Goal: Communication & Community: Answer question/provide support

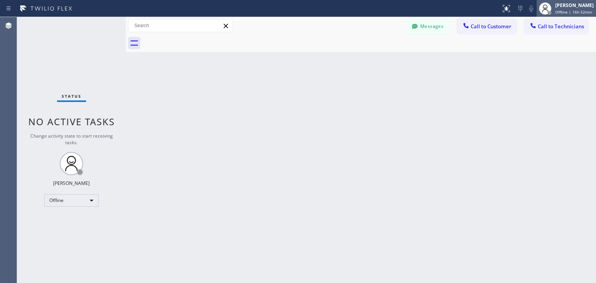
click at [573, 7] on div "[PERSON_NAME]" at bounding box center [575, 5] width 38 height 7
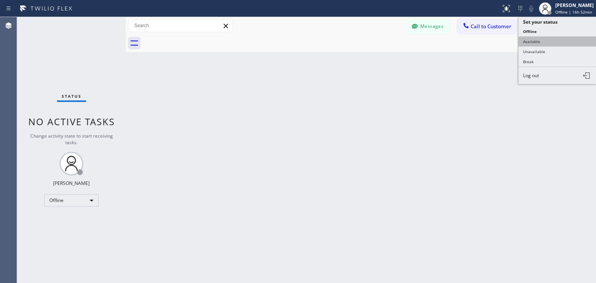
click at [558, 37] on button "Available" at bounding box center [558, 41] width 78 height 10
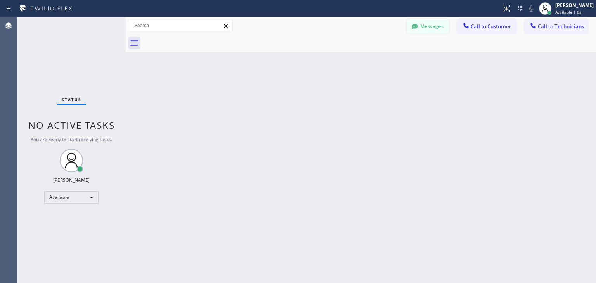
click at [447, 28] on button "Messages" at bounding box center [428, 26] width 43 height 15
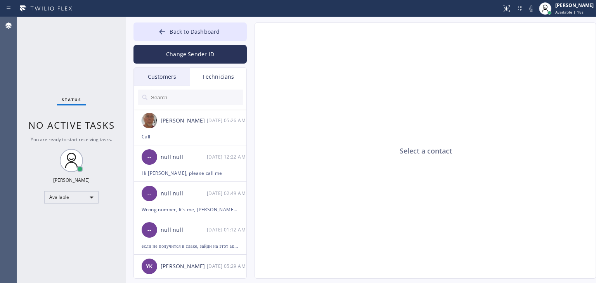
click at [174, 83] on div "Customers" at bounding box center [162, 77] width 56 height 18
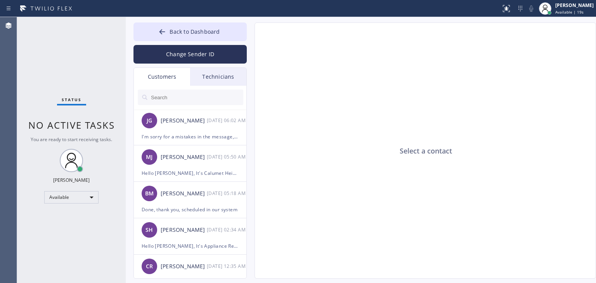
click at [194, 106] on div at bounding box center [190, 97] width 113 height 23
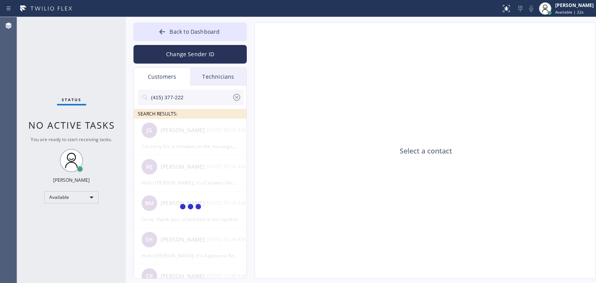
click at [199, 99] on input "(415) 377-222" at bounding box center [191, 98] width 82 height 16
type input "(415) 377-222"
click at [182, 129] on div "Bradley Carroll" at bounding box center [184, 130] width 46 height 9
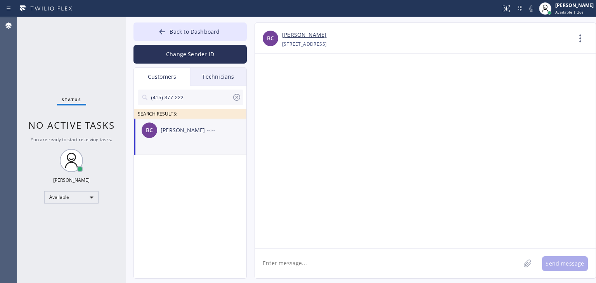
click at [290, 260] on textarea at bounding box center [388, 264] width 266 height 30
paste textarea "Viking Appliancerepair Pros"
click at [308, 265] on textarea "Hello Bradley, Viking Appliancerepair Pros" at bounding box center [395, 264] width 280 height 30
click at [401, 259] on textarea "Hello Bradley, It's Viking Appliancerepair Pros" at bounding box center [395, 264] width 280 height 30
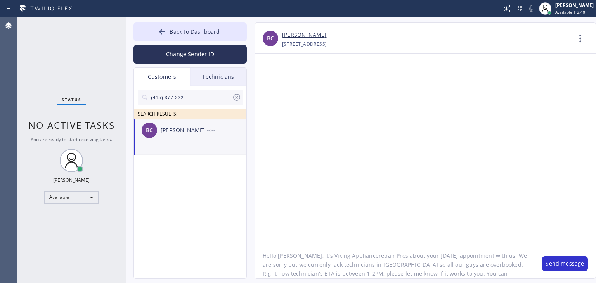
scroll to position [16, 0]
click at [500, 263] on textarea "Hello Bradley, It's Viking Appliancerepair Pros about your today's appointment …" at bounding box center [395, 264] width 280 height 30
type textarea "Hello Bradley, It's Viking Appliancerepair Pros about your today's appointment …"
click at [559, 271] on div "Hello Bradley, It's Viking Appliancerepair Pros about your today's appointment …" at bounding box center [425, 263] width 341 height 30
click at [554, 257] on button "Send message" at bounding box center [565, 264] width 46 height 15
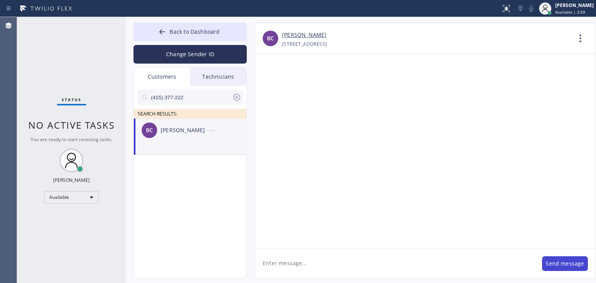
scroll to position [0, 0]
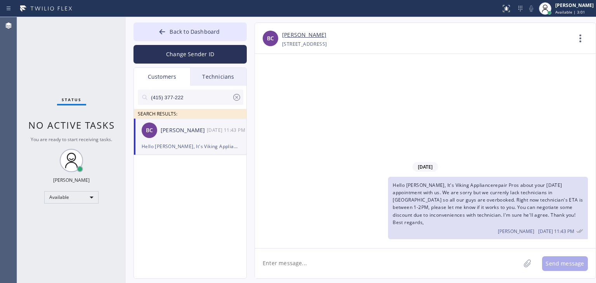
click at [416, 263] on textarea at bounding box center [388, 264] width 266 height 30
type textarea "Please confirm that technician can come between 1-2pm"
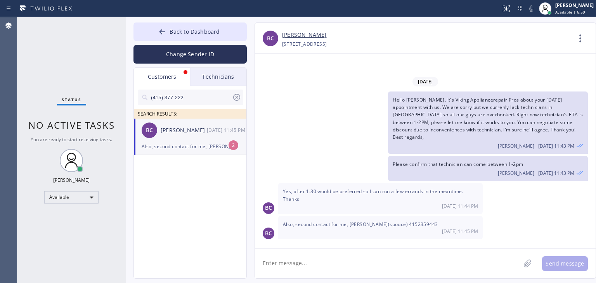
click at [393, 252] on textarea at bounding box center [388, 264] width 266 height 30
click at [201, 139] on div "BC Bradley Carroll 09/25 11:45 PM" at bounding box center [190, 130] width 113 height 23
click at [428, 252] on textarea at bounding box center [388, 264] width 266 height 30
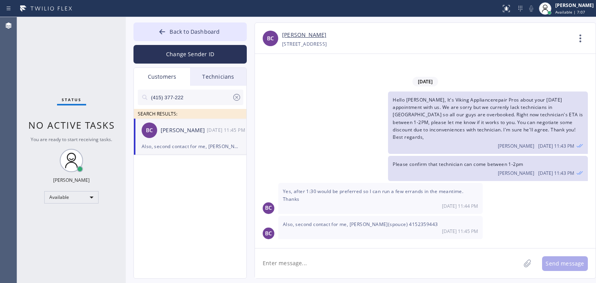
click at [428, 252] on textarea at bounding box center [388, 264] width 266 height 30
type textarea "t"
type textarea "Thank you! Forwarded to technician"
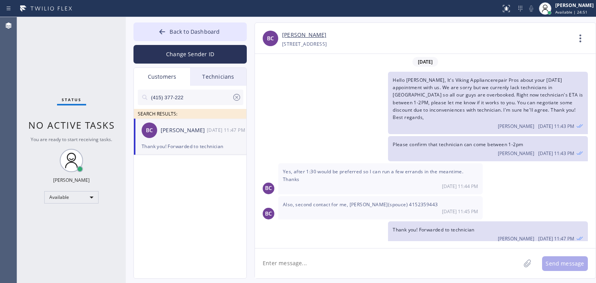
click at [233, 97] on icon at bounding box center [236, 97] width 9 height 9
click at [228, 83] on div "Technicians" at bounding box center [218, 77] width 56 height 18
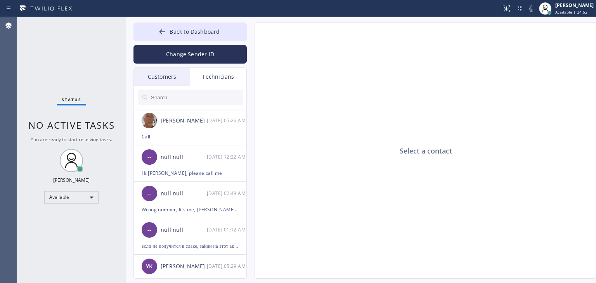
click at [181, 80] on div "Customers" at bounding box center [162, 77] width 56 height 18
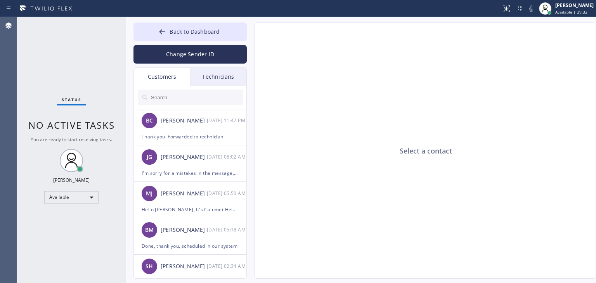
click at [194, 94] on input "text" at bounding box center [196, 98] width 93 height 16
type input "V"
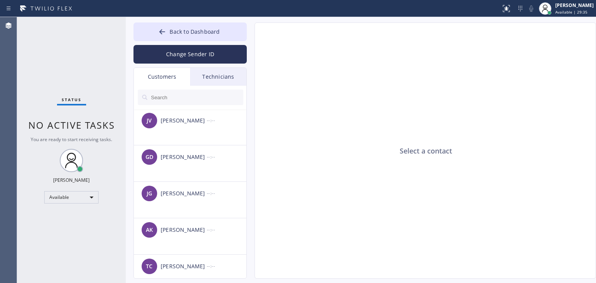
paste input "ALIINR"
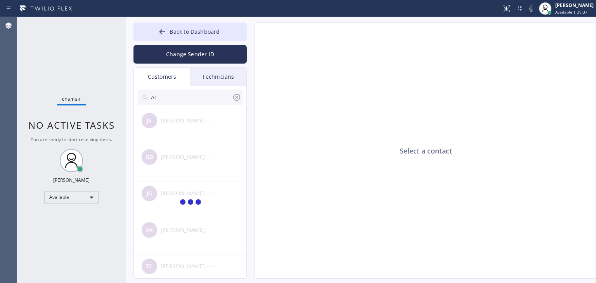
type input "A"
click at [193, 95] on input "(818) 726-4548" at bounding box center [191, 98] width 82 height 16
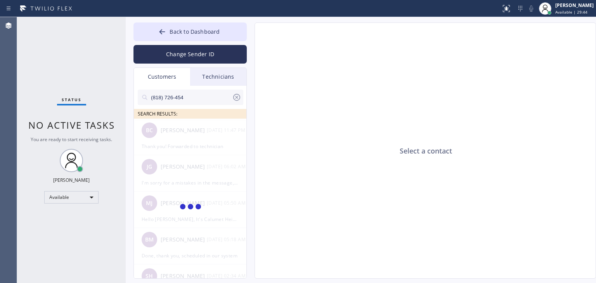
click at [193, 95] on input "(818) 726-454" at bounding box center [191, 98] width 82 height 16
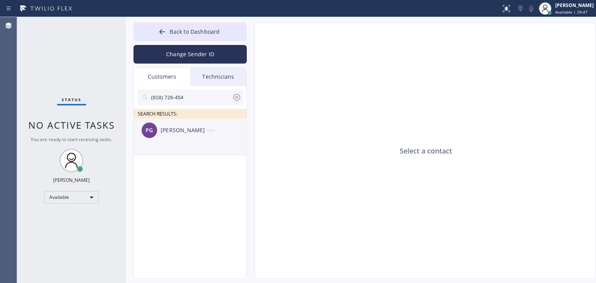
type input "(818) 726-454"
click at [200, 139] on div "PG Paul Gaynon --:--" at bounding box center [190, 130] width 113 height 23
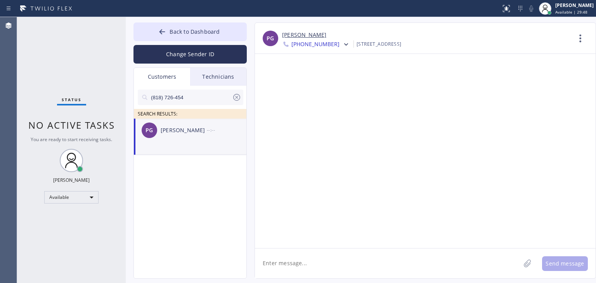
click at [303, 253] on textarea at bounding box center [388, 264] width 266 height 30
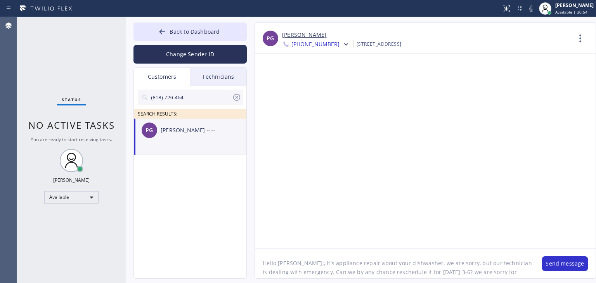
scroll to position [6, 0]
type textarea "Hello Pau;, it's appliance repair about your dishwasher, we are sorry, but our …"
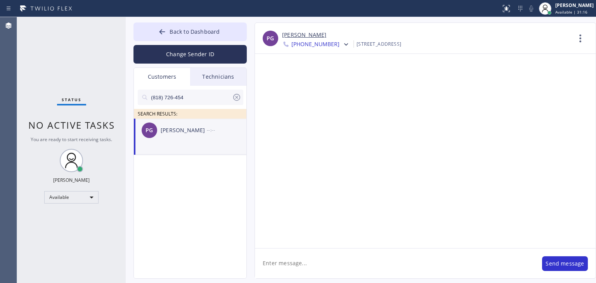
scroll to position [0, 0]
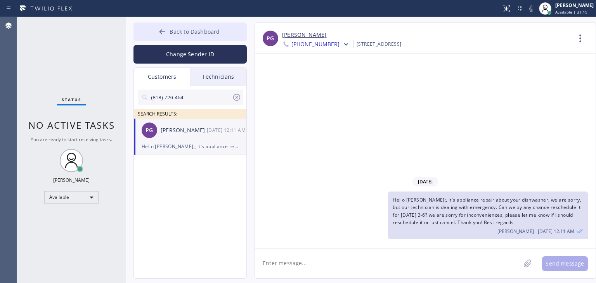
click at [200, 34] on span "Back to Dashboard" at bounding box center [195, 31] width 50 height 7
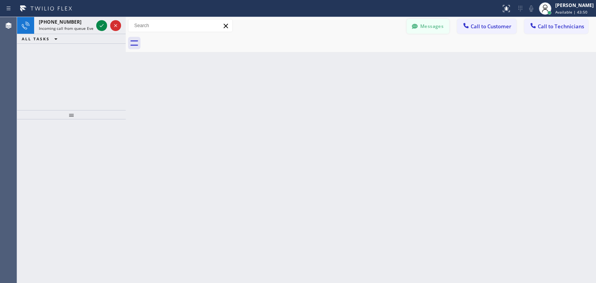
click at [446, 26] on button "Messages" at bounding box center [428, 26] width 43 height 15
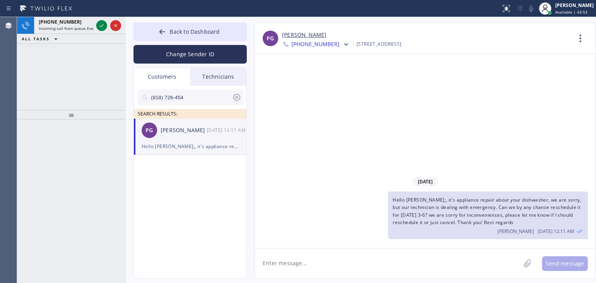
click at [239, 100] on icon at bounding box center [236, 97] width 9 height 9
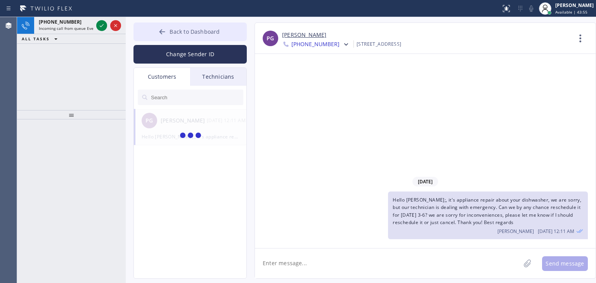
click at [204, 29] on span "Back to Dashboard" at bounding box center [195, 31] width 50 height 7
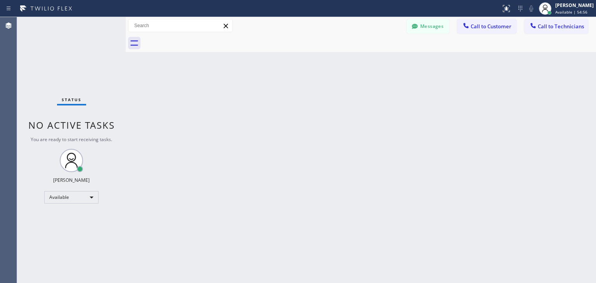
click at [435, 34] on div "Messages Call to Customer Call to Technicians Outbound call Location Search loc…" at bounding box center [361, 25] width 471 height 17
click at [437, 28] on button "Messages" at bounding box center [428, 26] width 43 height 15
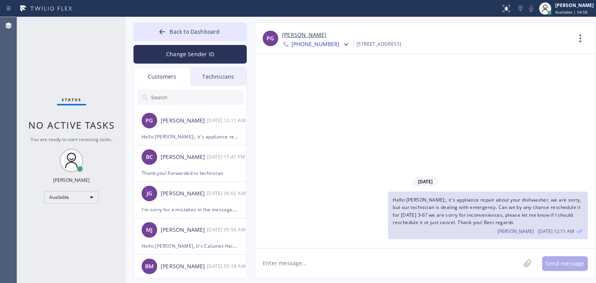
click at [194, 96] on input "text" at bounding box center [196, 98] width 93 height 16
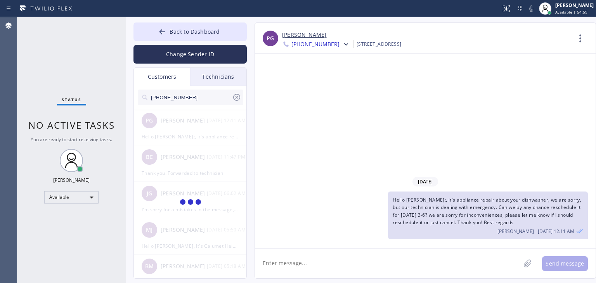
click at [194, 96] on input "(408) 835-0739" at bounding box center [191, 98] width 82 height 16
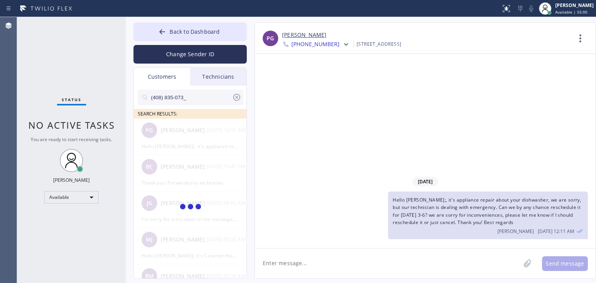
click at [194, 96] on input "(408) 835-073_" at bounding box center [191, 98] width 82 height 16
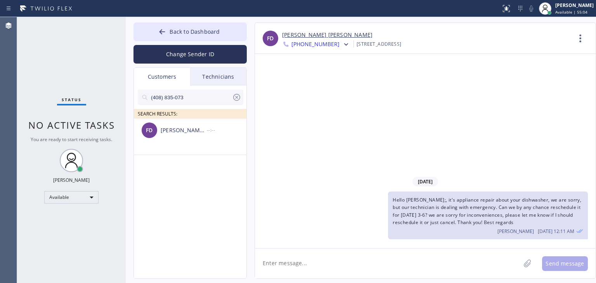
type input "(408) 835-073"
click at [208, 132] on div "--:--" at bounding box center [227, 130] width 40 height 9
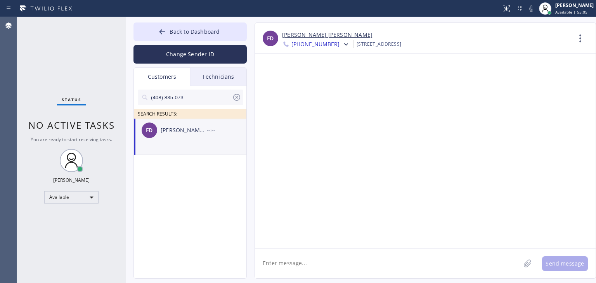
click at [309, 262] on textarea at bounding box center [388, 264] width 266 height 30
click at [342, 44] on icon at bounding box center [346, 45] width 8 height 8
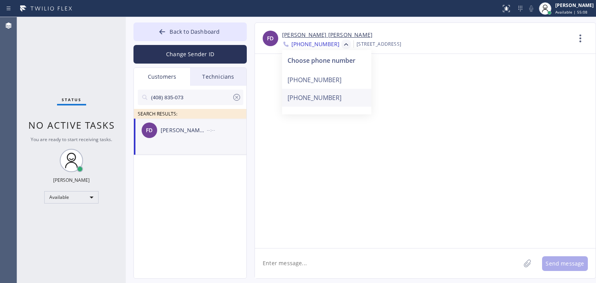
click at [324, 96] on div "+14083737437" at bounding box center [326, 98] width 89 height 18
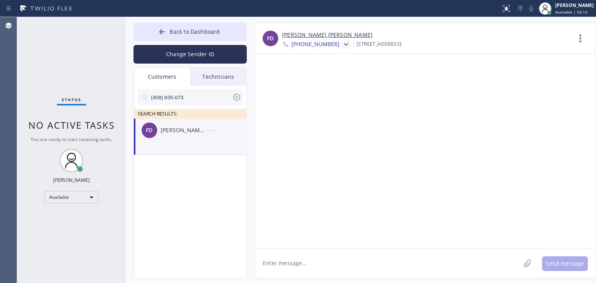
click at [350, 264] on textarea at bounding box center [388, 264] width 266 height 30
type textarea "G"
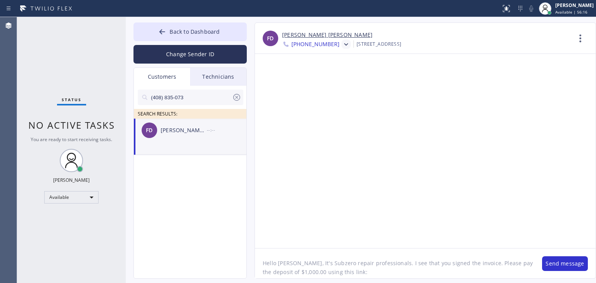
paste textarea "https://swipesimple.com/links/lnk_9a78c80e0a44c04db78af23baddcced3"
type textarea "Hello Frank, It's Subzero repair professionals. I see that you signed the invoi…"
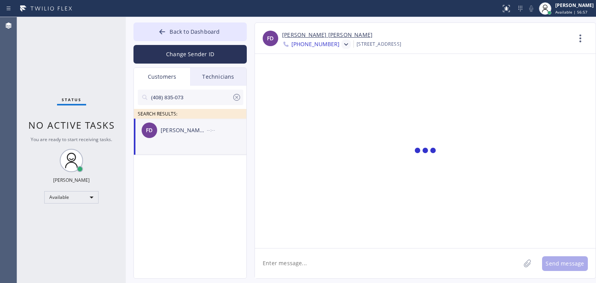
scroll to position [0, 0]
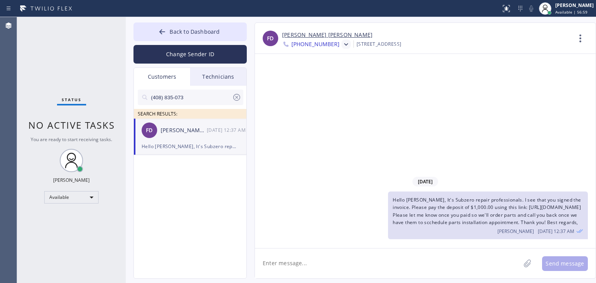
click at [447, 223] on span "Hello Frank, It's Subzero repair professionals. I see that you signed the invoi…" at bounding box center [487, 211] width 188 height 29
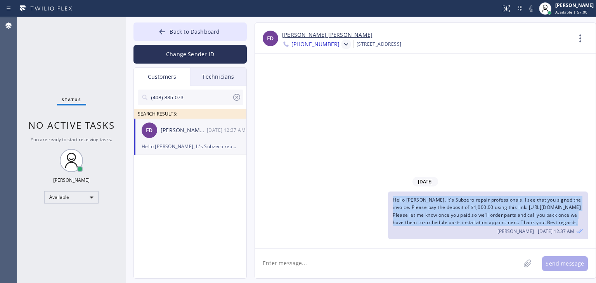
click at [447, 223] on span "Hello Frank, It's Subzero repair professionals. I see that you signed the invoi…" at bounding box center [487, 211] width 188 height 29
copy span "Hello Frank, It's Subzero repair professionals. I see that you signed the invoi…"
click at [342, 45] on icon at bounding box center [346, 45] width 8 height 8
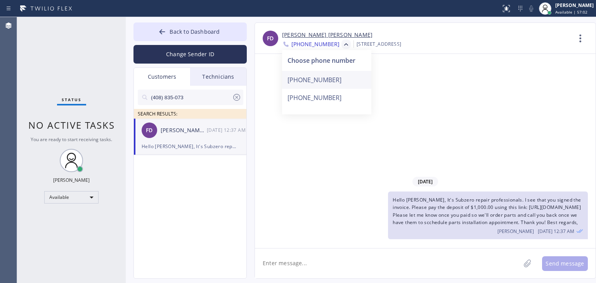
click at [330, 76] on div "+14088350739" at bounding box center [326, 80] width 89 height 18
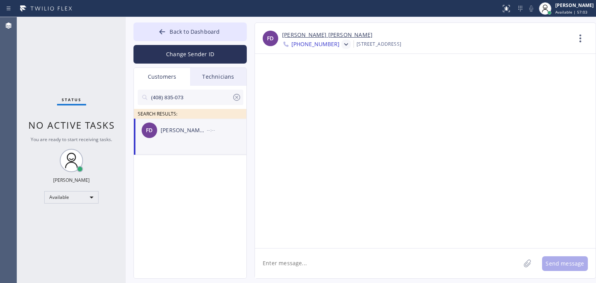
paste textarea "Hello Frank, It's Subzero repair professionals. I see that you signed the invoi…"
type textarea "Hello Frank, It's Subzero repair professionals. I see that you signed the invoi…"
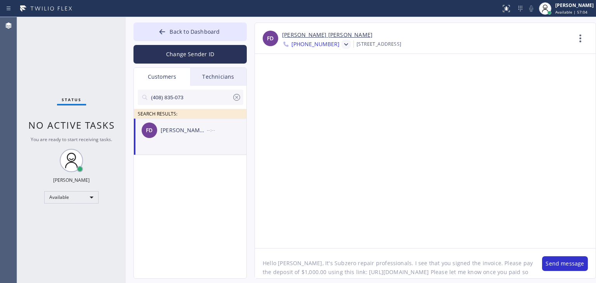
click at [349, 261] on textarea "Hello Frank, It's Subzero repair professionals. I see that you signed the invoi…" at bounding box center [395, 264] width 280 height 30
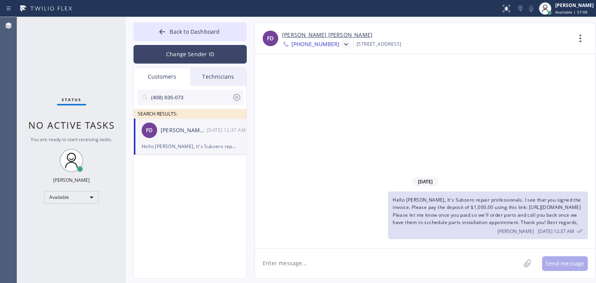
click at [216, 54] on button "Change Sender ID" at bounding box center [190, 54] width 113 height 19
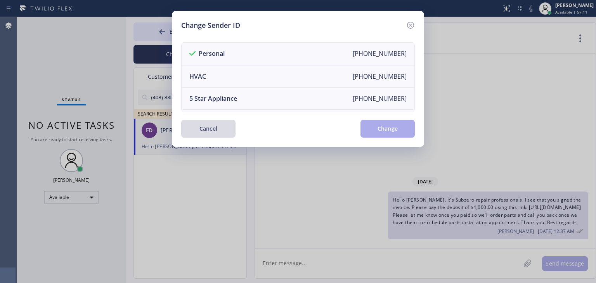
click at [216, 130] on button "Cancel" at bounding box center [208, 129] width 54 height 18
